Goal: Browse casually: Explore the website without a specific task or goal

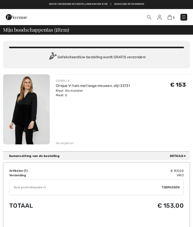
click at [33, 112] on img at bounding box center [26, 109] width 47 height 70
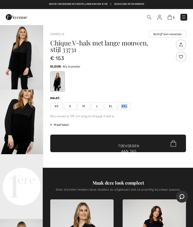
click at [163, 72] on div at bounding box center [118, 81] width 136 height 21
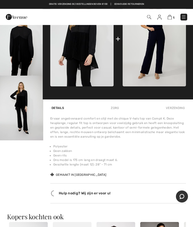
scroll to position [212, 0]
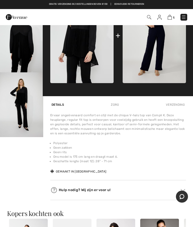
click at [30, 51] on img "3 / 4" at bounding box center [21, 40] width 43 height 65
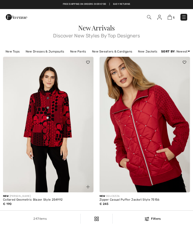
checkbox input "true"
click at [168, 106] on img at bounding box center [144, 125] width 90 height 136
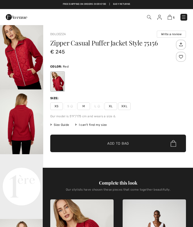
click at [61, 77] on div at bounding box center [57, 81] width 13 height 19
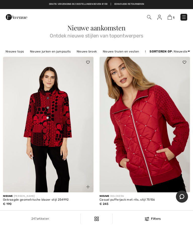
click at [57, 115] on img at bounding box center [48, 125] width 90 height 136
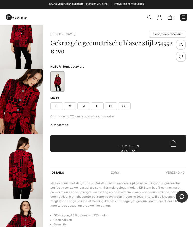
scroll to position [20, 0]
click at [23, 160] on img "3 / 4" at bounding box center [21, 166] width 43 height 65
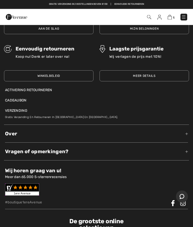
scroll to position [816, 0]
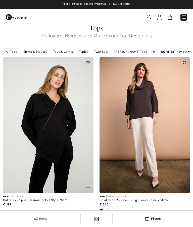
checkbox input "true"
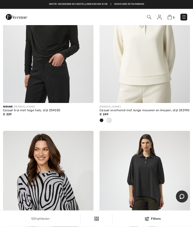
scroll to position [3438, 0]
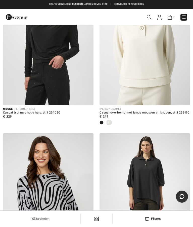
click at [101, 119] on div at bounding box center [102, 123] width 8 height 8
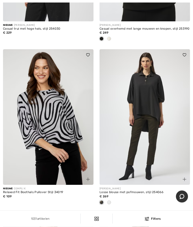
scroll to position [3522, 0]
click at [112, 199] on div at bounding box center [109, 203] width 8 height 8
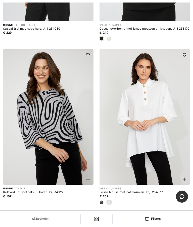
click at [148, 114] on img at bounding box center [144, 117] width 90 height 136
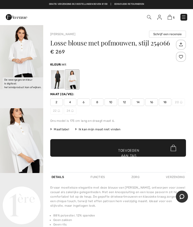
click at [28, 143] on img "2 / 4" at bounding box center [21, 140] width 43 height 65
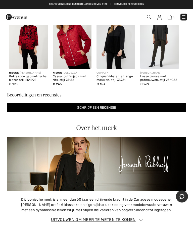
scroll to position [494, 0]
